Goal: Find specific page/section

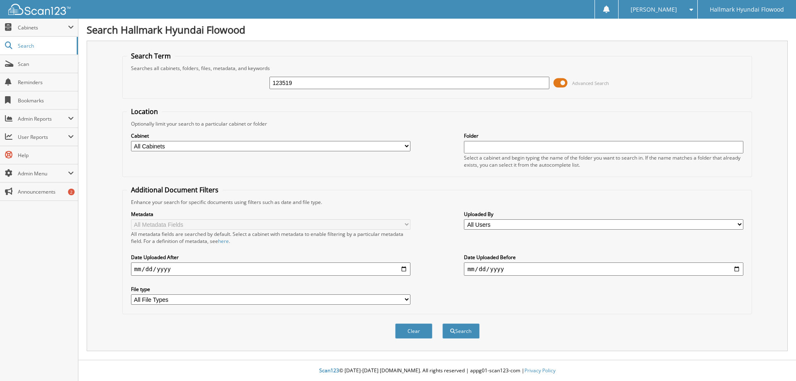
type input "123519"
click at [442, 323] on button "Search" at bounding box center [460, 330] width 37 height 15
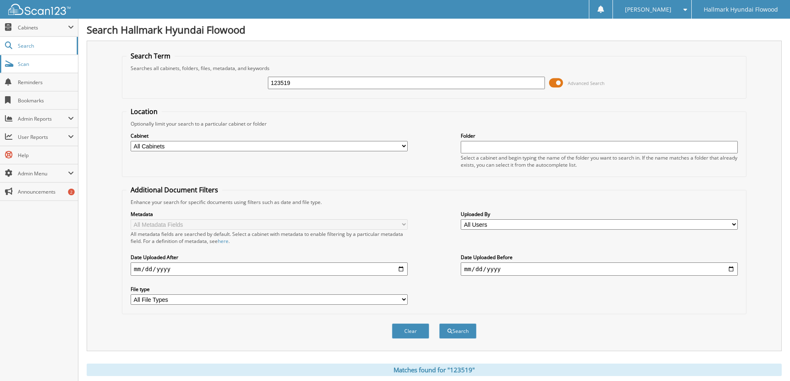
click at [40, 66] on span "Scan" at bounding box center [46, 64] width 56 height 7
